Goal: Obtain resource: Download file/media

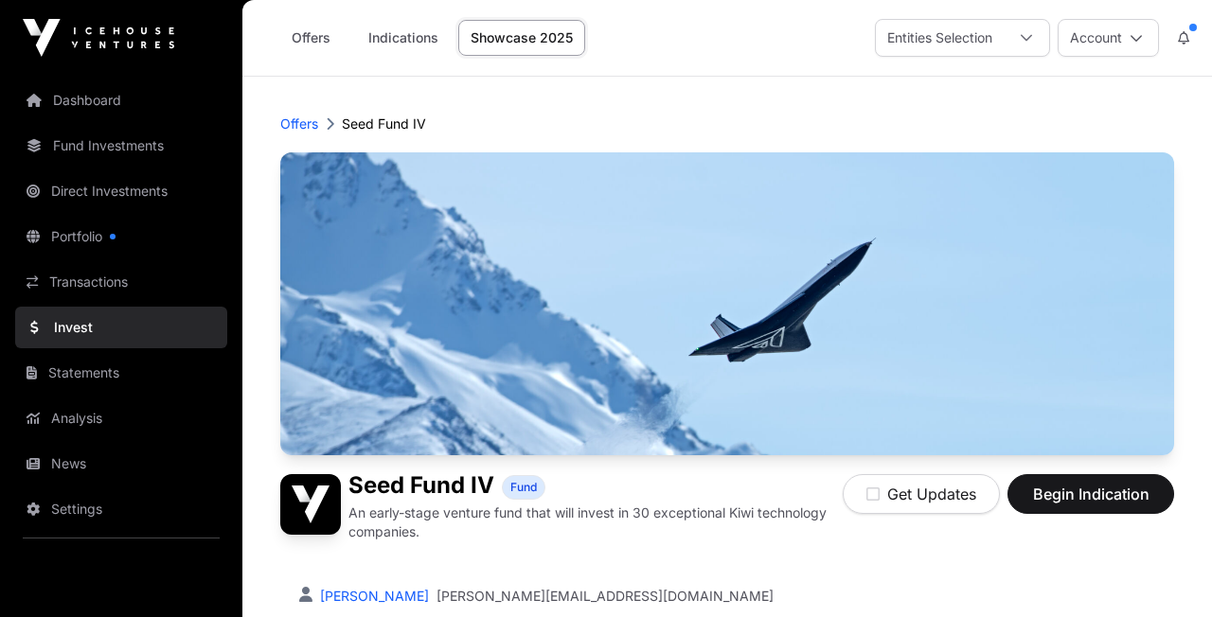
click at [83, 99] on link "Dashboard" at bounding box center [121, 101] width 212 height 42
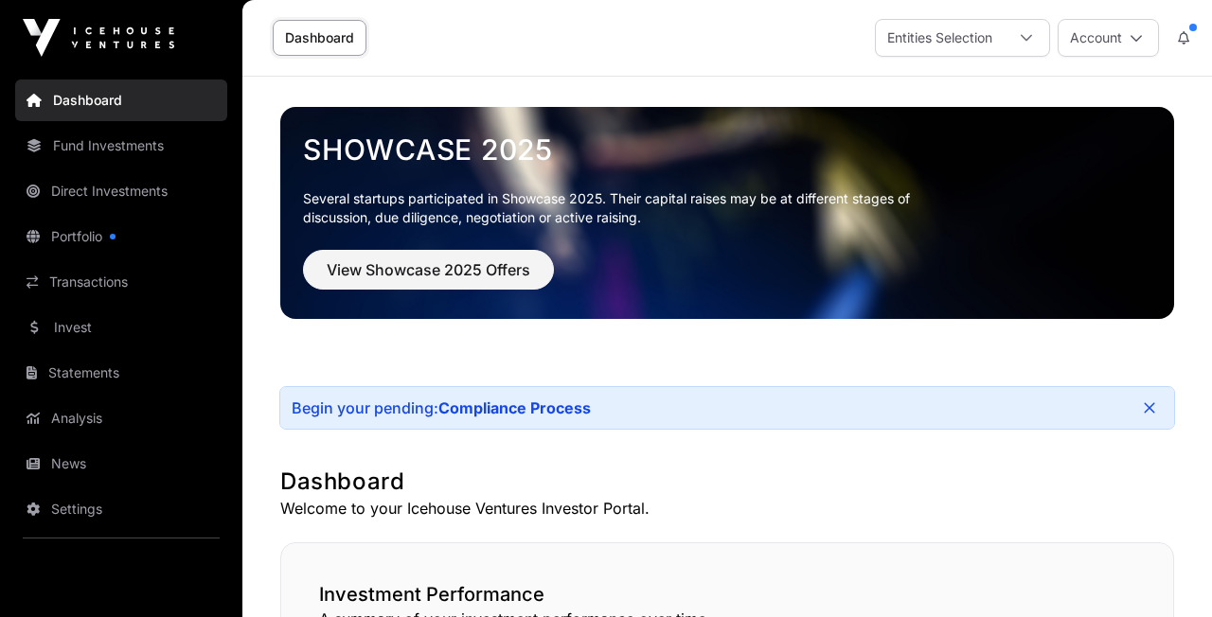
click at [84, 238] on link "Portfolio" at bounding box center [121, 237] width 212 height 42
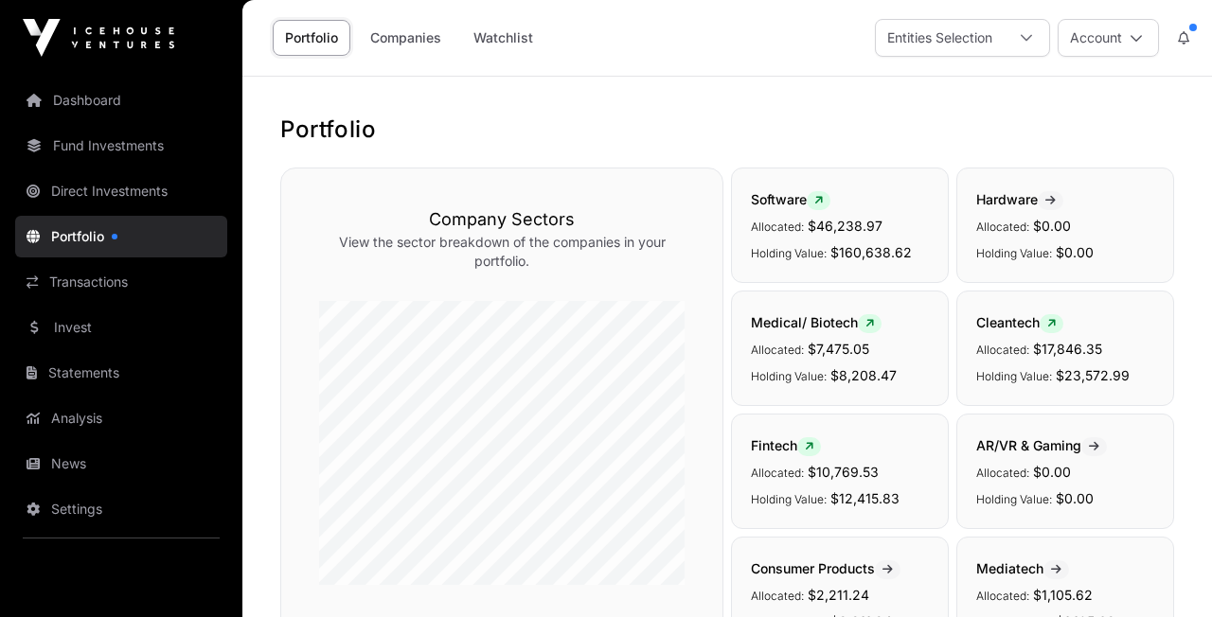
click at [144, 192] on link "Direct Investments" at bounding box center [121, 191] width 212 height 42
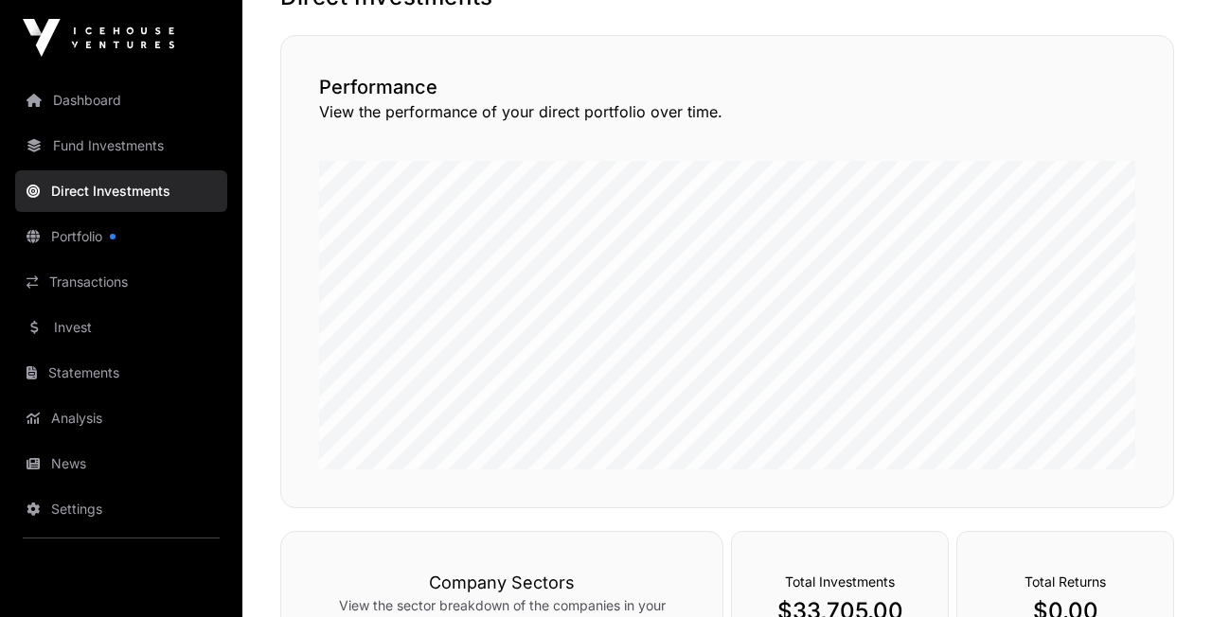
scroll to position [118, 0]
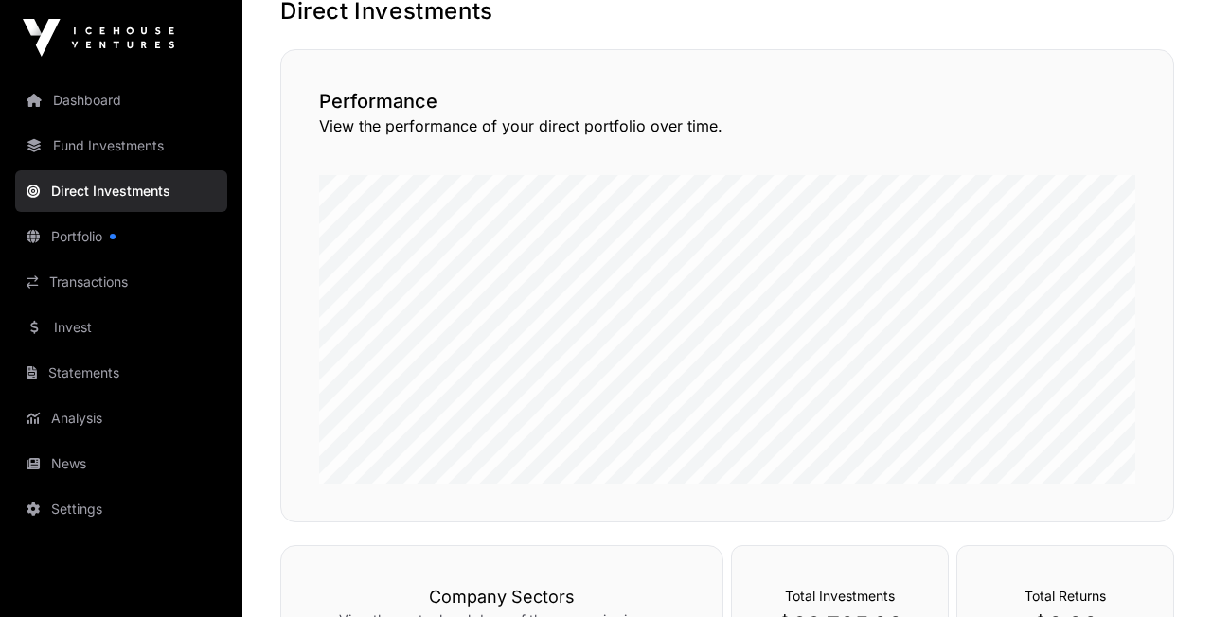
click at [61, 284] on link "Transactions" at bounding box center [121, 282] width 212 height 42
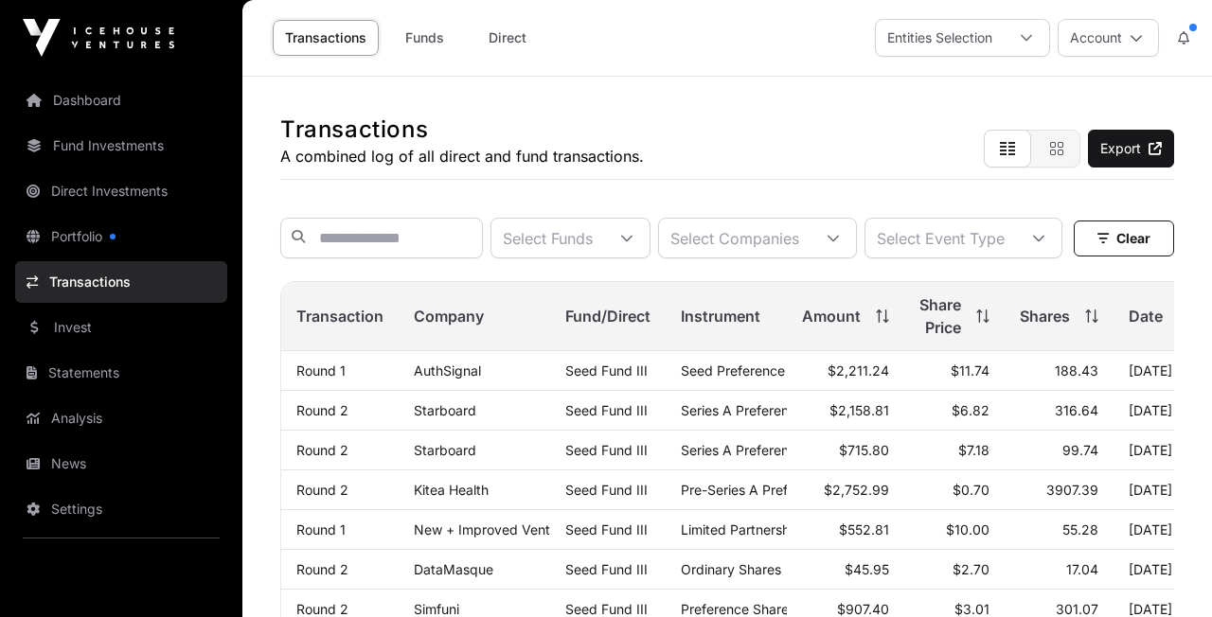
click at [61, 331] on link "Invest" at bounding box center [121, 328] width 212 height 42
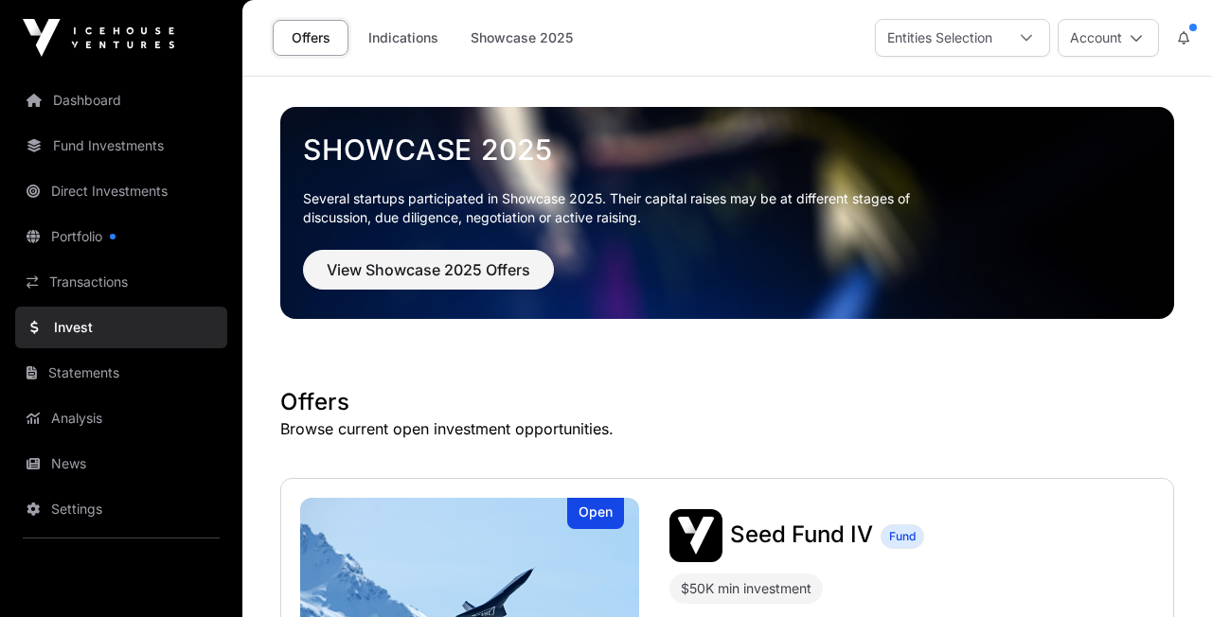
click at [63, 372] on link "Statements" at bounding box center [121, 373] width 212 height 42
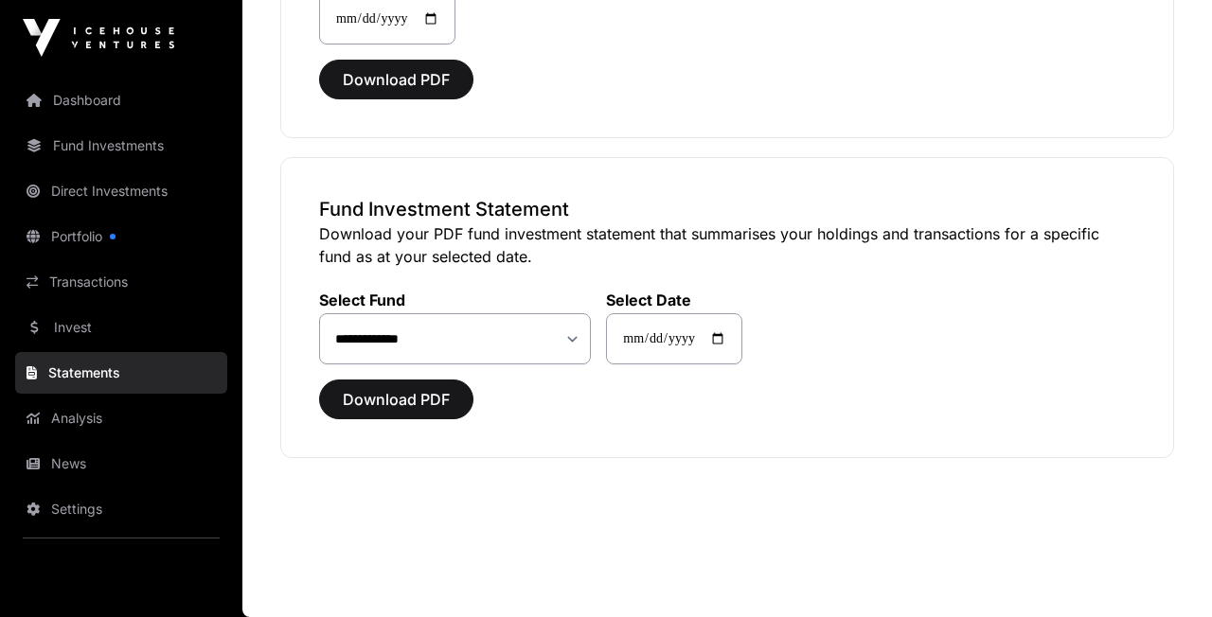
scroll to position [327, 0]
click at [359, 402] on span "Download PDF" at bounding box center [396, 399] width 107 height 23
click at [401, 403] on span "Download PDF" at bounding box center [396, 399] width 107 height 23
click at [397, 91] on span "Download PDF" at bounding box center [396, 79] width 107 height 23
